Goal: Task Accomplishment & Management: Use online tool/utility

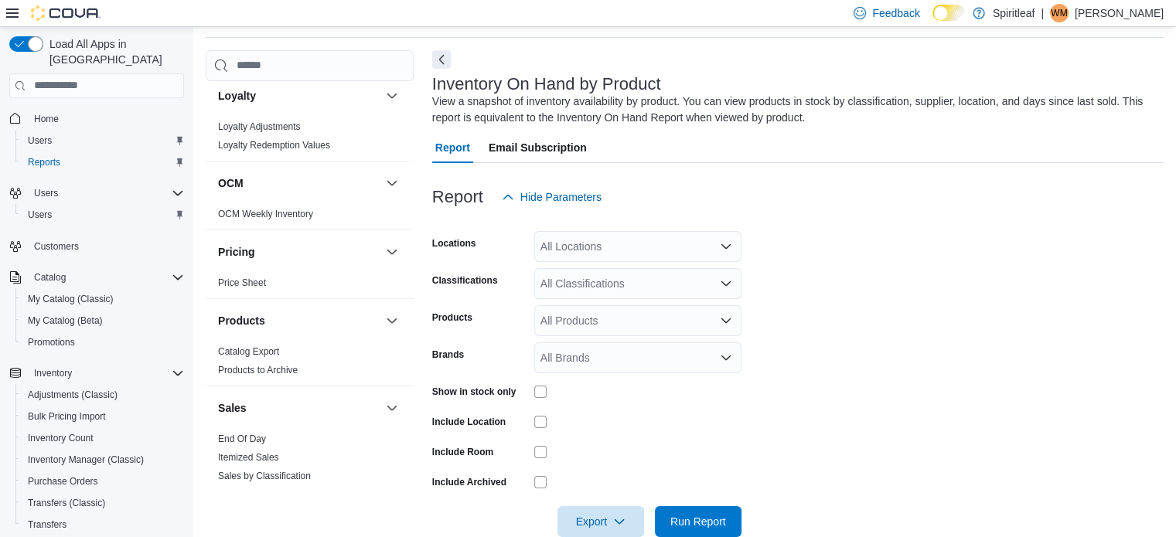
scroll to position [928, 0]
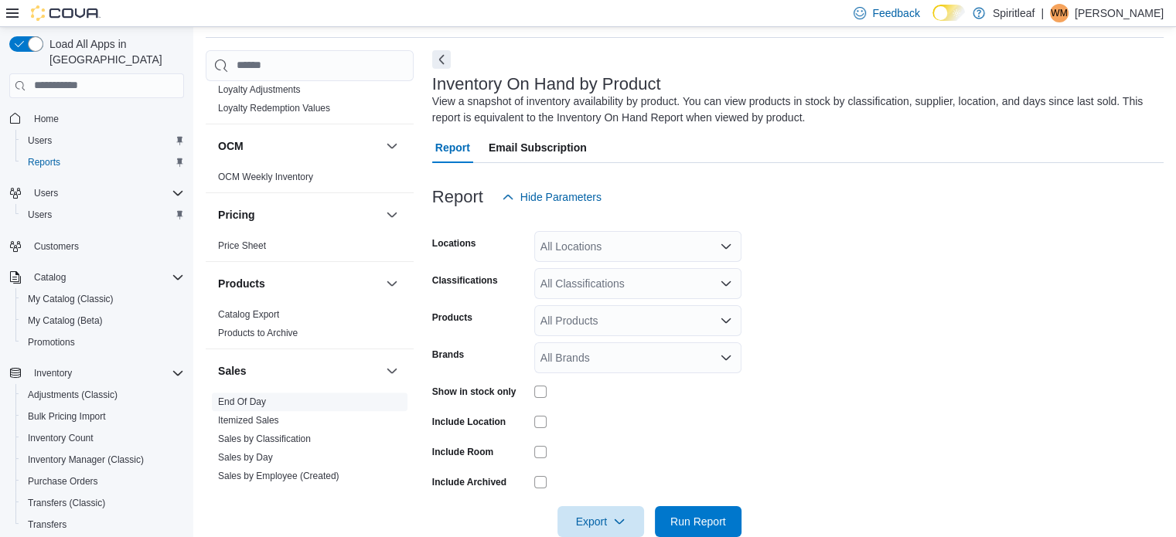
click at [254, 397] on link "End Of Day" at bounding box center [242, 402] width 48 height 11
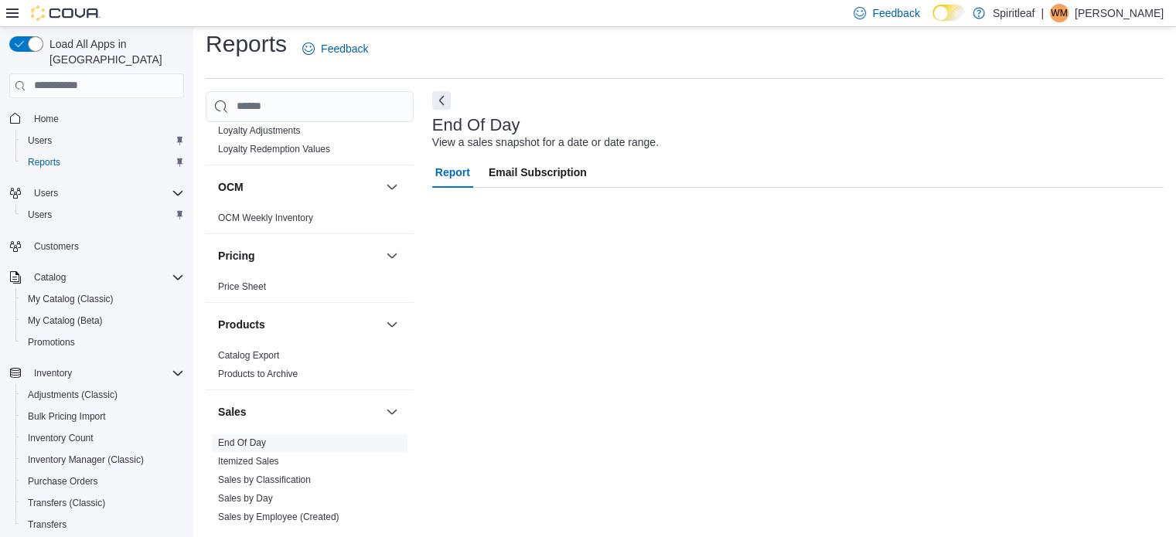
scroll to position [10, 0]
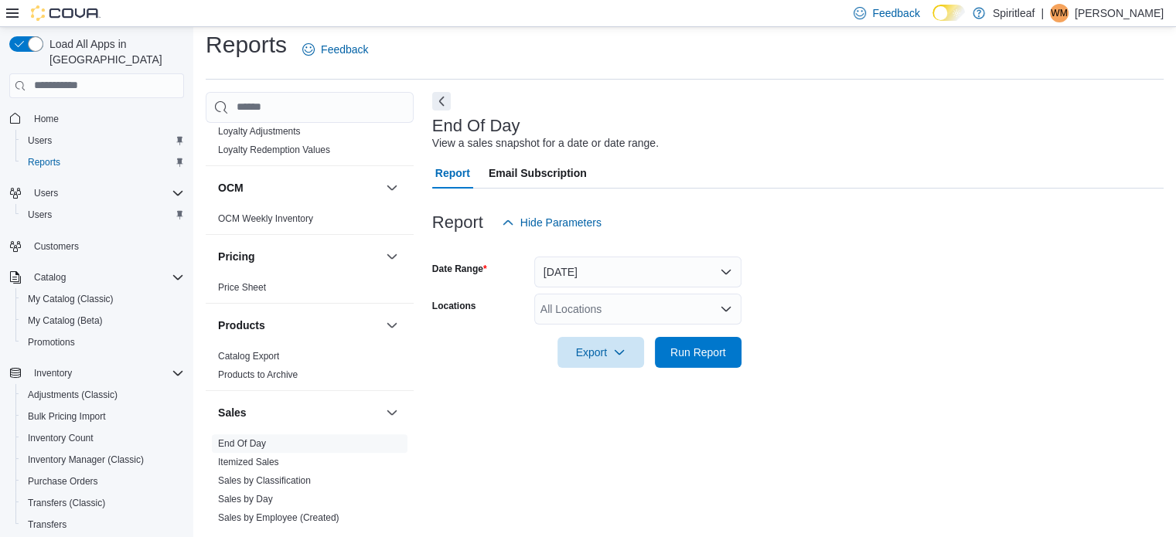
click at [585, 312] on div "All Locations" at bounding box center [637, 309] width 207 height 31
type input "***"
click at [633, 333] on span "262 - [GEOGRAPHIC_DATA]" at bounding box center [661, 335] width 141 height 15
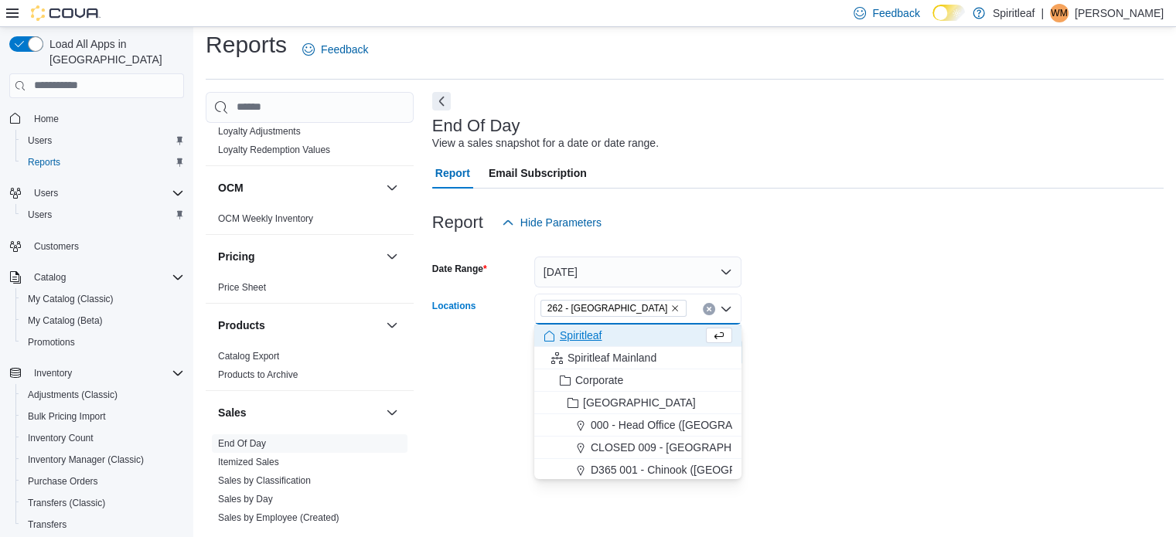
click at [799, 305] on form "Date Range [DATE] Locations 262 - [GEOGRAPHIC_DATA] Combo box. Selected. 262 - …" at bounding box center [798, 303] width 732 height 130
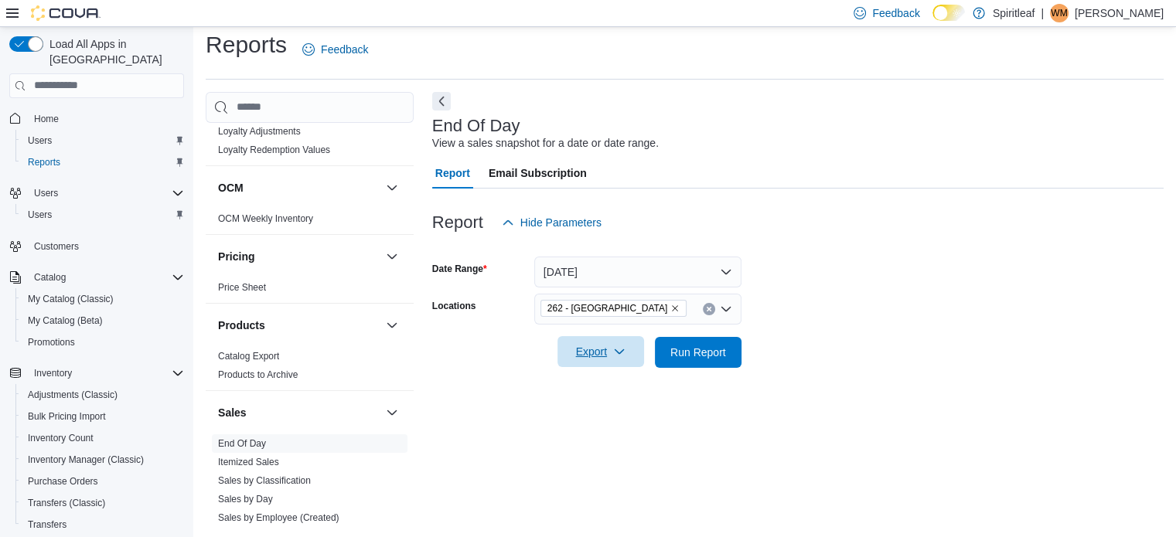
click at [588, 352] on span "Export" at bounding box center [601, 351] width 68 height 31
click at [599, 353] on span "Export" at bounding box center [601, 351] width 68 height 31
click at [709, 346] on span "Run Report" at bounding box center [698, 351] width 56 height 15
